Goal: Information Seeking & Learning: Compare options

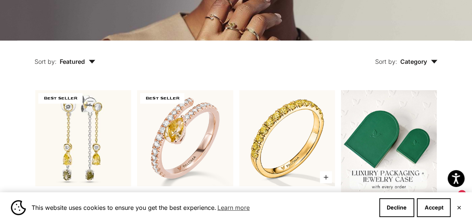
scroll to position [113, 0]
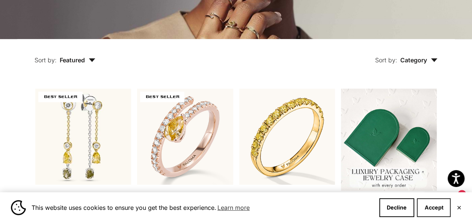
click at [434, 206] on button "Accept" at bounding box center [433, 207] width 34 height 19
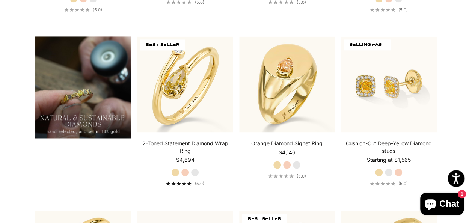
scroll to position [513, 0]
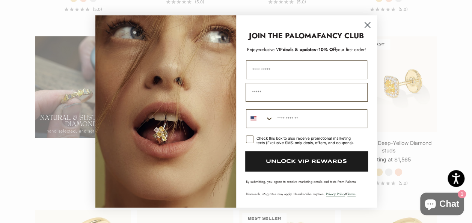
click at [368, 24] on circle "Close dialog" at bounding box center [367, 25] width 12 height 12
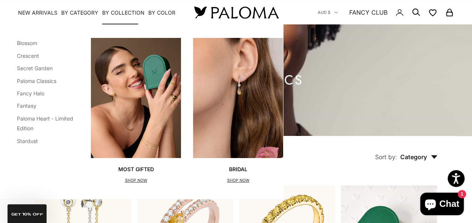
scroll to position [0, 5]
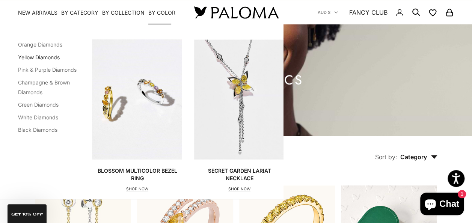
click at [54, 59] on link "Yellow Diamonds" at bounding box center [39, 57] width 42 height 6
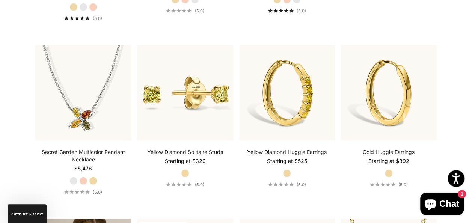
scroll to position [1018, 0]
click at [84, 177] on label "Rose Gold" at bounding box center [83, 180] width 8 height 8
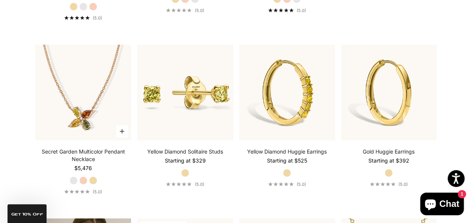
click at [95, 179] on label "Yellow Gold" at bounding box center [93, 180] width 8 height 8
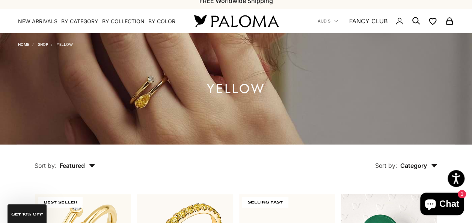
scroll to position [0, 0]
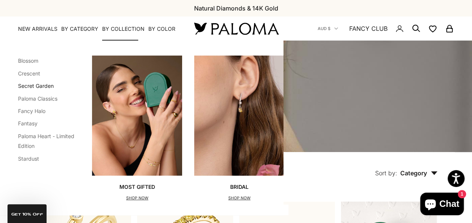
click at [36, 88] on link "Secret Garden" at bounding box center [36, 86] width 36 height 6
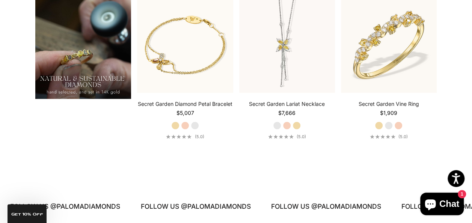
scroll to position [552, 0]
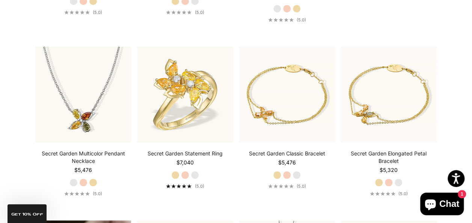
scroll to position [330, 0]
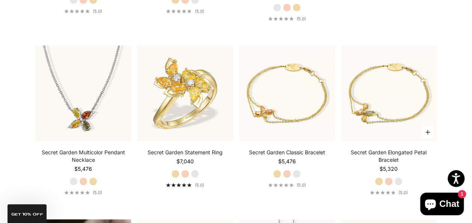
click at [387, 179] on label "Rose Gold" at bounding box center [388, 181] width 8 height 8
click at [400, 179] on label "White Gold" at bounding box center [398, 181] width 8 height 8
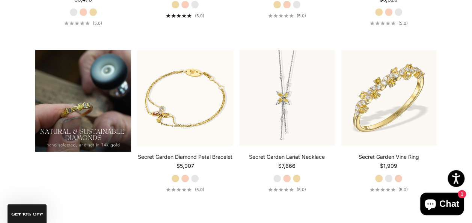
scroll to position [500, 0]
click at [386, 176] on label "White Gold" at bounding box center [388, 178] width 8 height 8
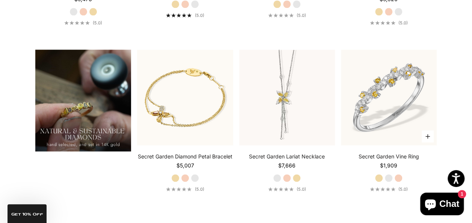
click at [399, 176] on label "Rose Gold" at bounding box center [398, 178] width 8 height 8
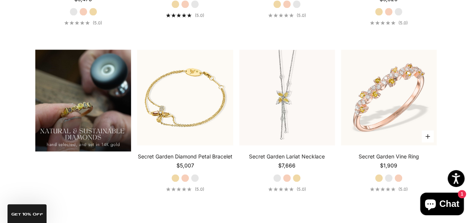
click at [380, 176] on label "Yellow Gold" at bounding box center [378, 178] width 8 height 8
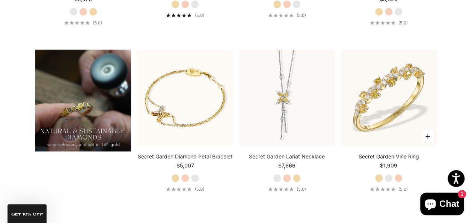
click at [386, 174] on fieldset "Yellow Gold White Gold Rose Gold" at bounding box center [388, 178] width 28 height 8
click at [387, 178] on label "White Gold" at bounding box center [388, 178] width 8 height 8
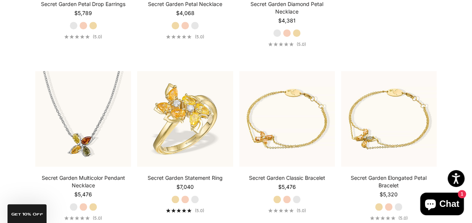
scroll to position [306, 0]
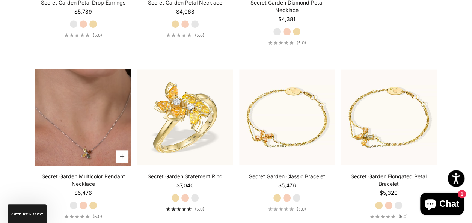
click at [110, 137] on video "#YellowGold\a#RoseGold\a#WhiteGold" at bounding box center [83, 117] width 96 height 96
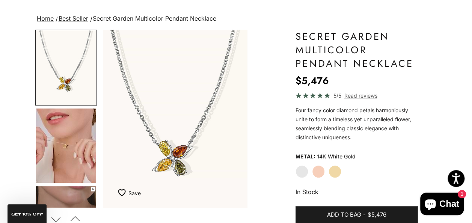
scroll to position [45, 0]
click at [335, 173] on label "Yellow Gold" at bounding box center [334, 171] width 13 height 13
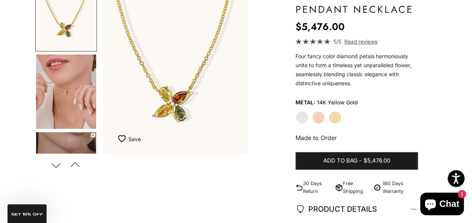
scroll to position [101, 0]
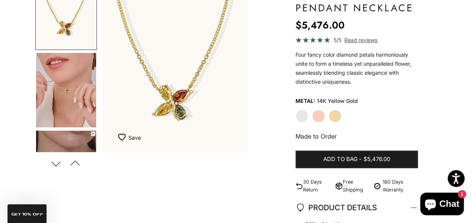
click at [58, 164] on button "Next" at bounding box center [55, 163] width 17 height 17
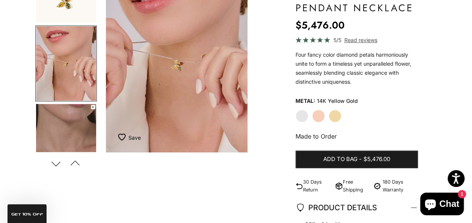
scroll to position [0, 153]
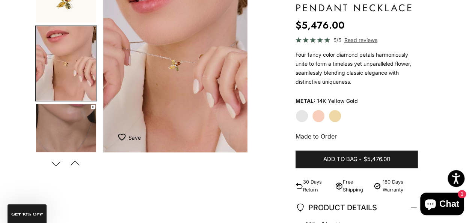
click at [58, 164] on button "Next" at bounding box center [55, 163] width 17 height 17
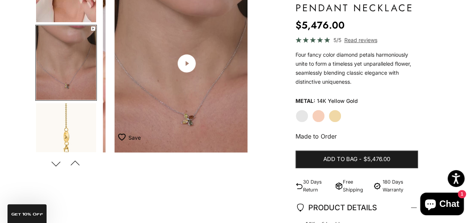
scroll to position [0, 306]
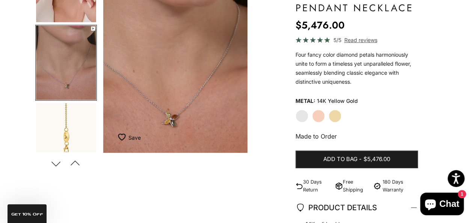
click at [58, 164] on button "Next" at bounding box center [55, 163] width 17 height 17
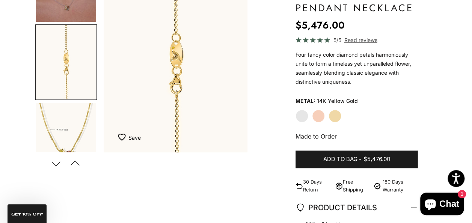
scroll to position [0, 459]
click at [58, 164] on button "Next" at bounding box center [55, 163] width 17 height 17
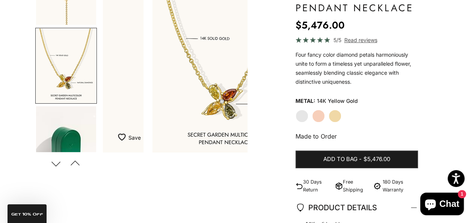
scroll to position [261, 0]
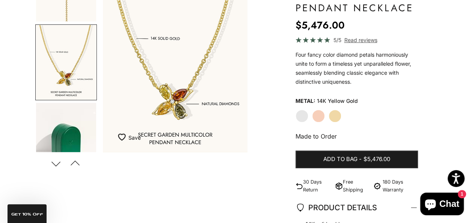
click at [58, 164] on button "Next" at bounding box center [55, 163] width 17 height 17
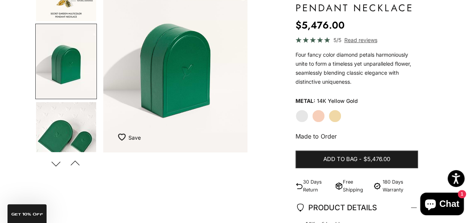
click at [58, 164] on button "Next" at bounding box center [55, 163] width 17 height 17
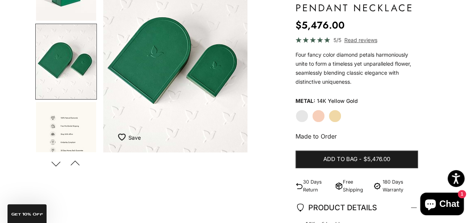
click at [58, 164] on button "Next" at bounding box center [55, 163] width 17 height 17
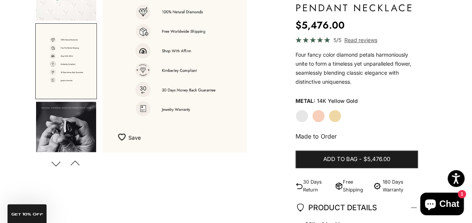
click at [58, 164] on button "Next" at bounding box center [55, 163] width 17 height 17
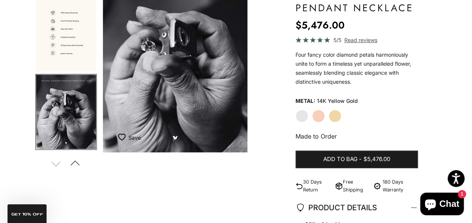
click at [336, 118] on label "Yellow Gold" at bounding box center [334, 116] width 13 height 13
click at [318, 113] on label "Rose Gold" at bounding box center [318, 116] width 13 height 13
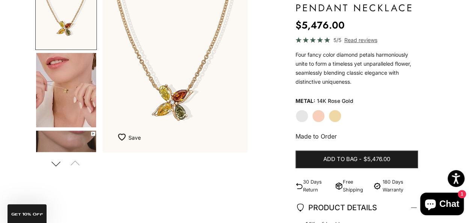
click at [301, 116] on label "White Gold" at bounding box center [301, 116] width 13 height 13
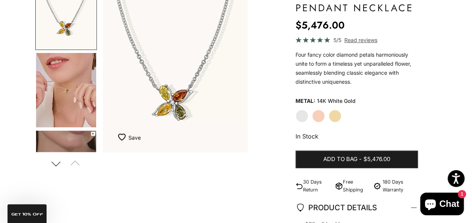
click at [337, 114] on label "Yellow Gold" at bounding box center [334, 116] width 13 height 13
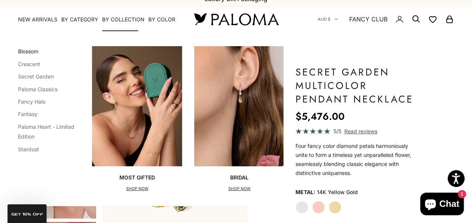
click at [30, 53] on link "Blossom" at bounding box center [28, 51] width 20 height 6
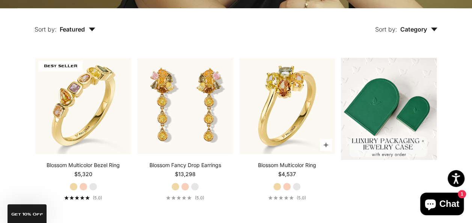
scroll to position [137, 0]
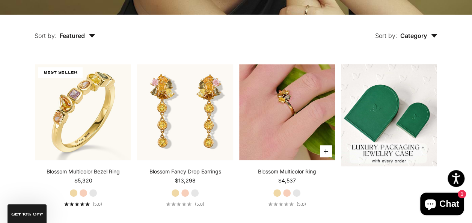
click at [289, 103] on img at bounding box center [287, 112] width 96 height 96
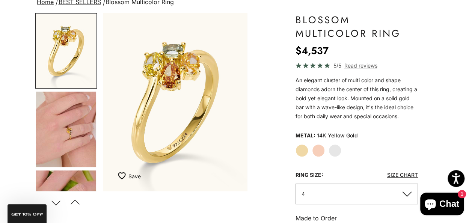
scroll to position [62, 0]
click at [338, 195] on button "4" at bounding box center [356, 193] width 122 height 21
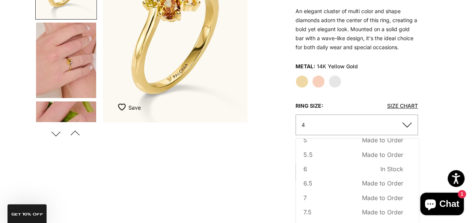
scroll to position [0, 0]
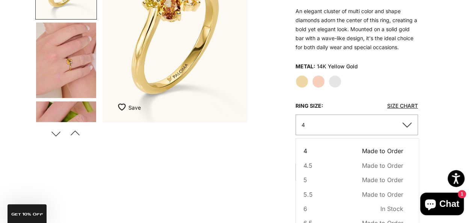
click at [458, 141] on div "Home BEST SELLERS Blossom Multicolor Ring Zoom picture Save Add to wishlist" at bounding box center [236, 174] width 472 height 492
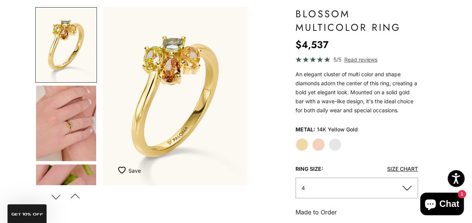
scroll to position [59, 0]
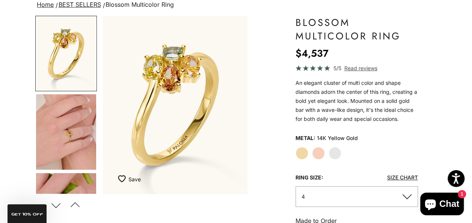
click at [78, 137] on img "Go to item 4" at bounding box center [66, 131] width 60 height 75
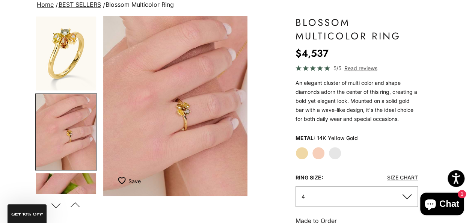
scroll to position [0, 0]
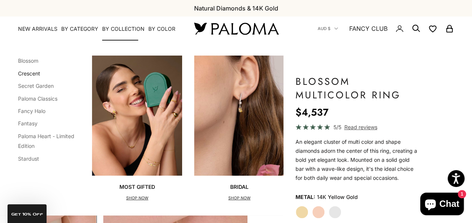
click at [30, 76] on link "Crescent" at bounding box center [29, 73] width 22 height 6
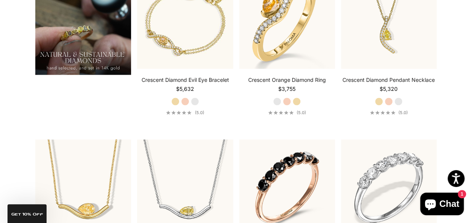
scroll to position [562, 0]
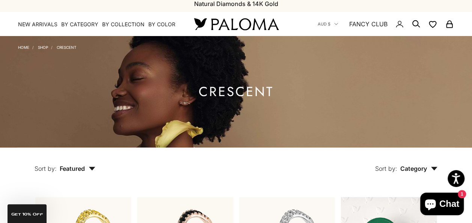
scroll to position [0, 0]
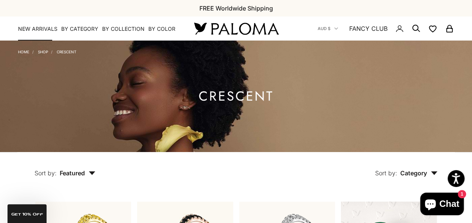
click at [44, 29] on link "NEW ARRIVALS" at bounding box center [37, 29] width 39 height 8
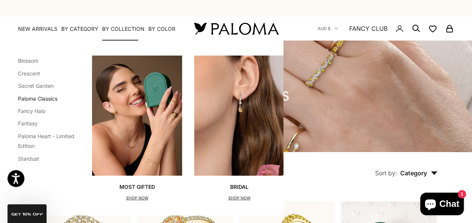
click at [50, 98] on link "Paloma Classics" at bounding box center [37, 98] width 39 height 6
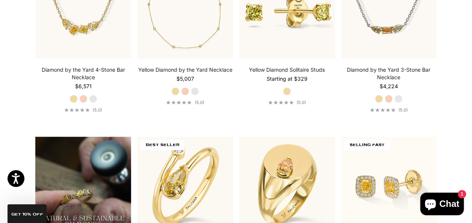
scroll to position [413, 0]
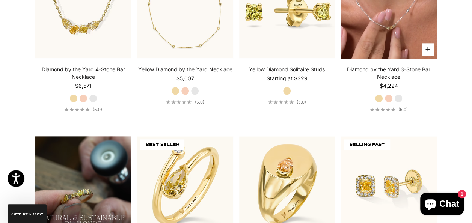
click at [378, 39] on video "#YellowGold\a#RoseGold\a#WhiteGold" at bounding box center [389, 10] width 96 height 96
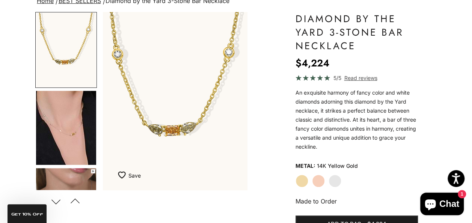
scroll to position [63, 0]
click at [60, 200] on button "Next" at bounding box center [55, 200] width 17 height 17
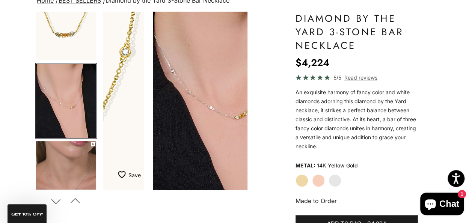
scroll to position [0, 153]
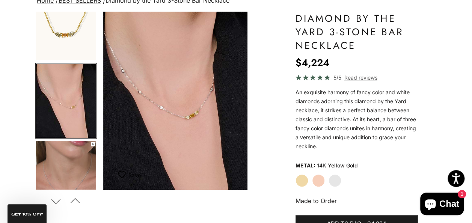
click at [60, 200] on button "Next" at bounding box center [55, 200] width 17 height 17
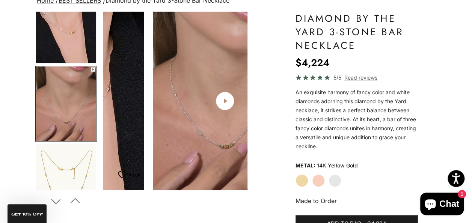
scroll to position [105, 0]
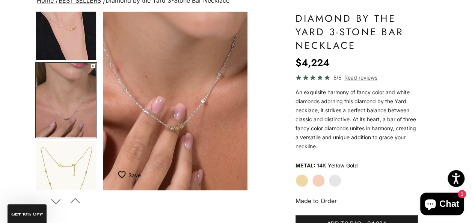
click at [60, 200] on button "Next" at bounding box center [55, 200] width 17 height 17
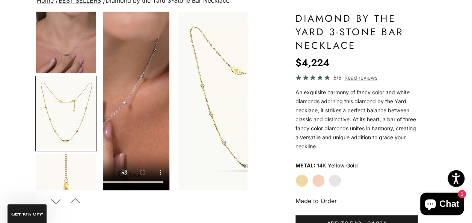
scroll to position [183, 0]
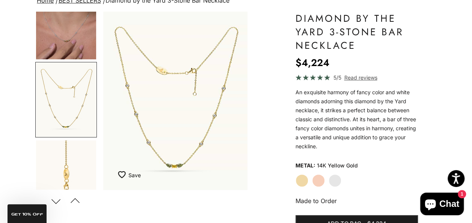
click at [60, 200] on button "Next" at bounding box center [55, 200] width 17 height 17
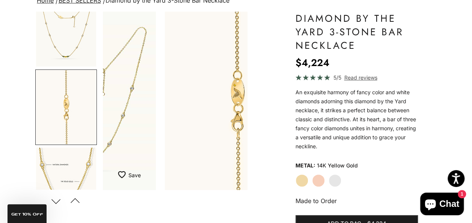
scroll to position [260, 0]
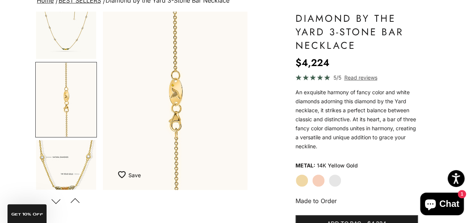
click at [60, 200] on button "Next" at bounding box center [55, 200] width 17 height 17
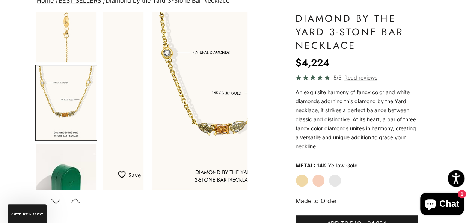
scroll to position [338, 0]
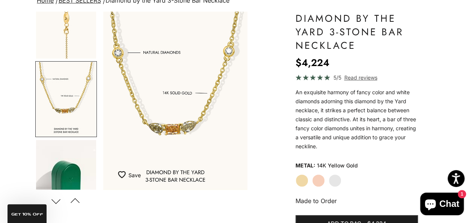
click at [60, 200] on button "Next" at bounding box center [55, 200] width 17 height 17
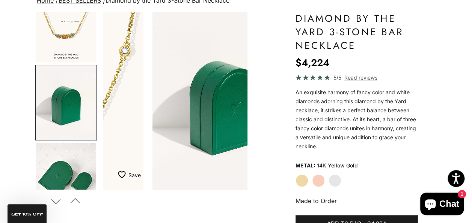
scroll to position [416, 0]
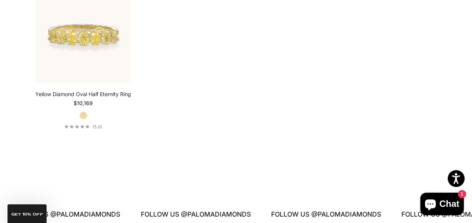
scroll to position [2117, 0]
